Goal: Transaction & Acquisition: Download file/media

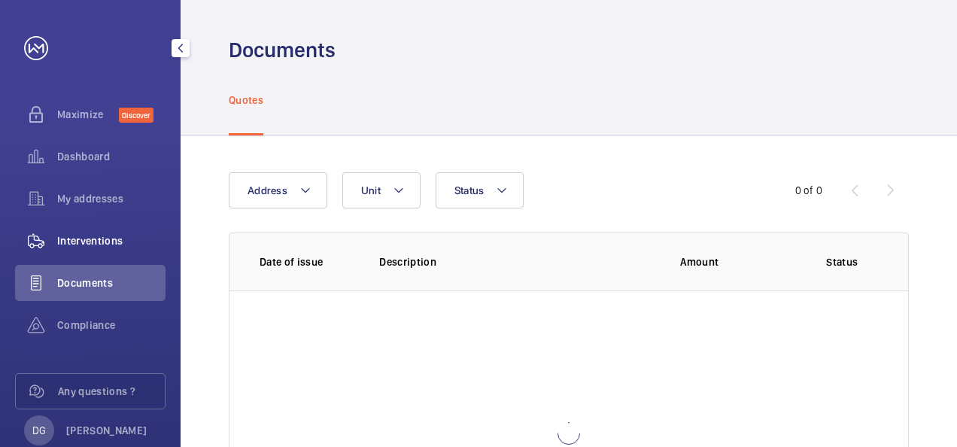
click at [91, 233] on span "Interventions" at bounding box center [111, 240] width 108 height 15
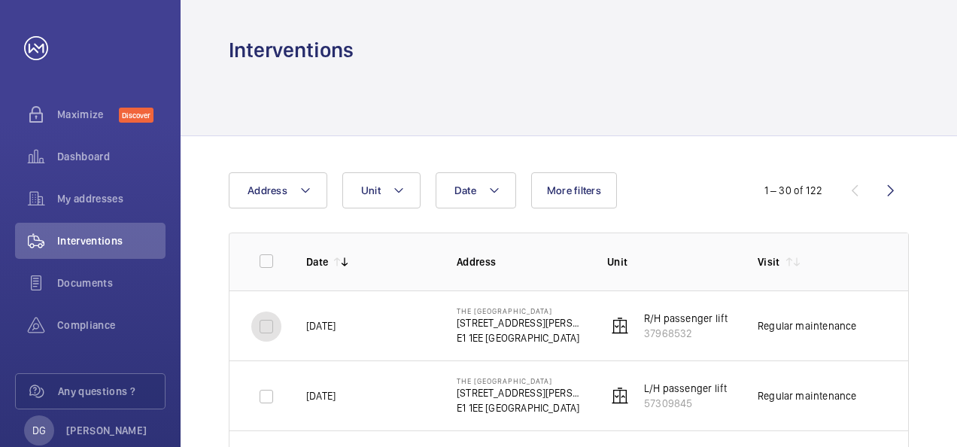
click at [270, 322] on input "checkbox" at bounding box center [266, 326] width 30 height 30
checkbox input "true"
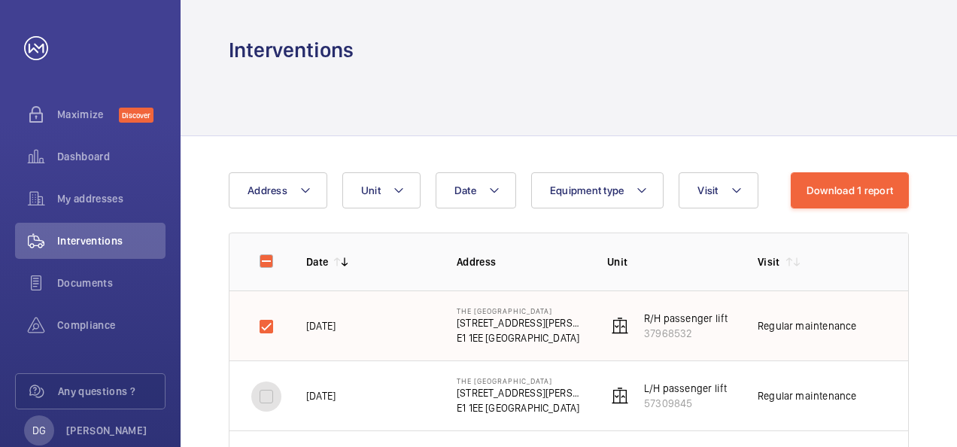
click at [272, 399] on input "checkbox" at bounding box center [266, 396] width 30 height 30
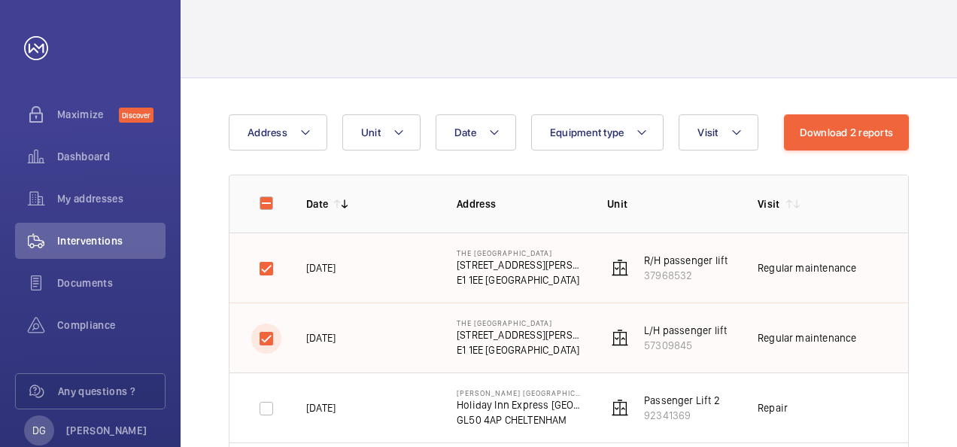
scroll to position [60, 0]
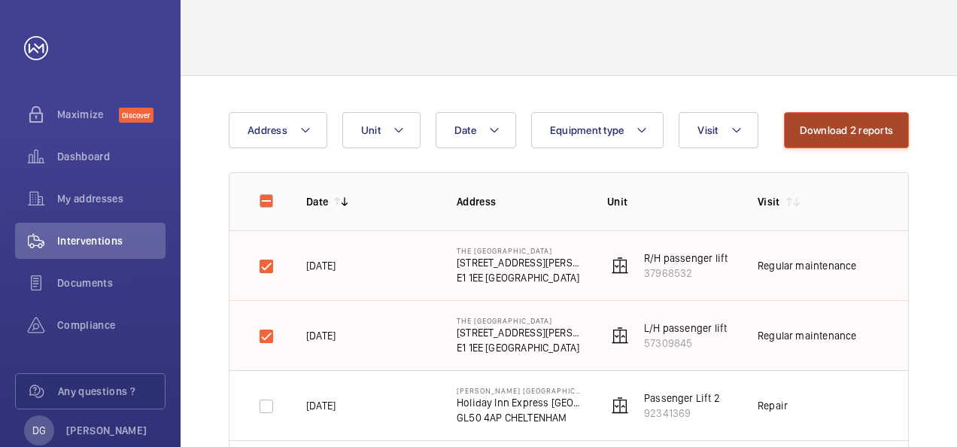
click at [880, 131] on button "Download 2 reports" at bounding box center [847, 130] width 126 height 36
click at [794, 23] on div at bounding box center [569, 39] width 680 height 71
click at [835, 125] on button "Download 2 reports" at bounding box center [847, 130] width 126 height 36
click at [529, 32] on div at bounding box center [569, 39] width 680 height 71
click at [256, 336] on input "checkbox" at bounding box center [266, 336] width 30 height 30
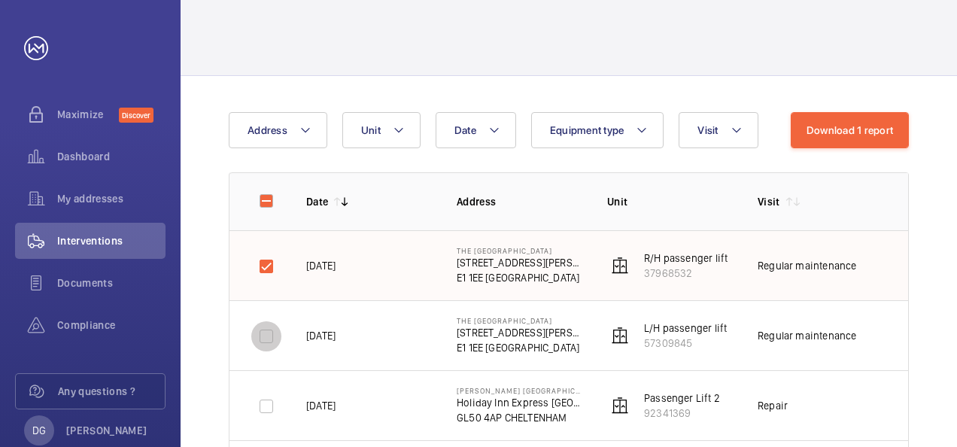
click at [264, 336] on input "checkbox" at bounding box center [266, 336] width 30 height 30
checkbox input "true"
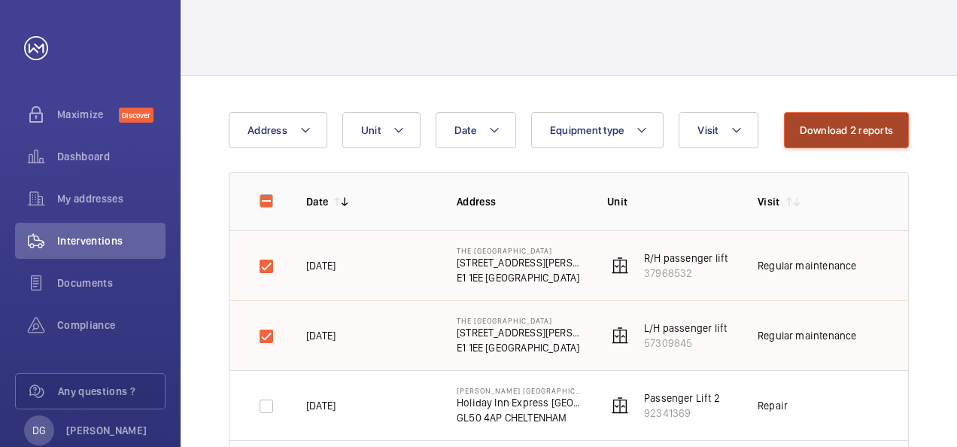
click at [861, 140] on button "Download 2 reports" at bounding box center [847, 130] width 126 height 36
